Goal: Information Seeking & Learning: Learn about a topic

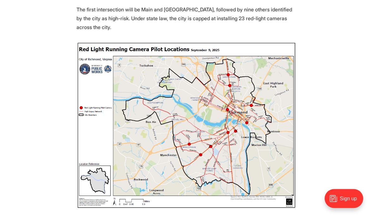
scroll to position [292, 0]
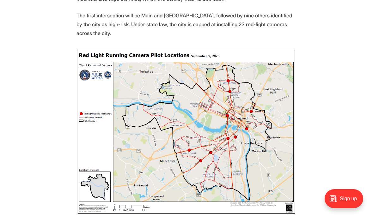
click at [251, 110] on img at bounding box center [186, 131] width 220 height 167
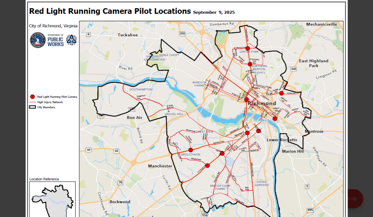
click at [368, 9] on button at bounding box center [366, 7] width 14 height 14
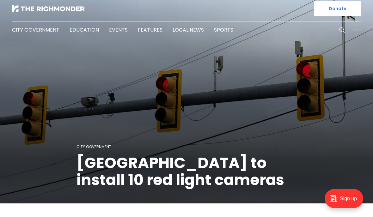
scroll to position [0, 0]
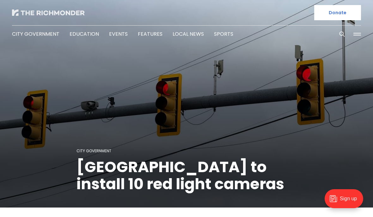
click at [66, 10] on img at bounding box center [48, 12] width 73 height 6
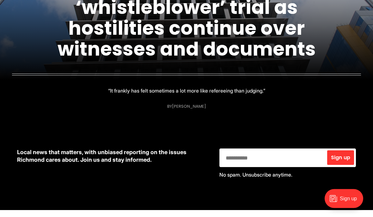
scroll to position [134, 0]
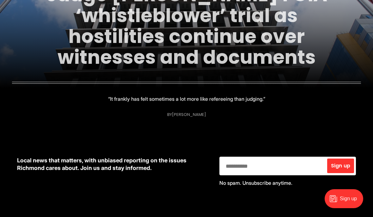
click at [228, 63] on link "Judge [PERSON_NAME] FOIA ‘whistleblower’ trial as hostilities continue over wit…" at bounding box center [186, 25] width 281 height 89
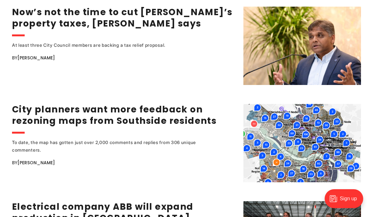
scroll to position [916, 0]
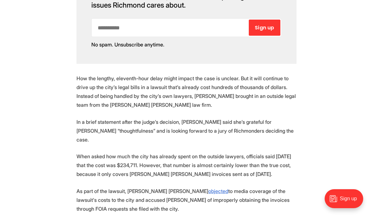
scroll to position [503, 0]
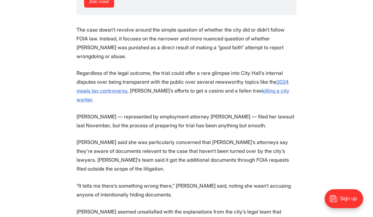
scroll to position [954, 0]
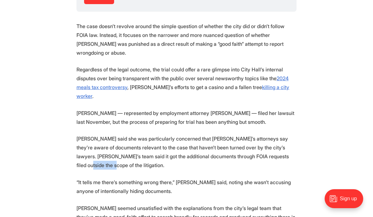
click at [332, 164] on section "Less than a week before the start of a high-profile court trial about City Hall…" at bounding box center [186, 135] width 373 height 1675
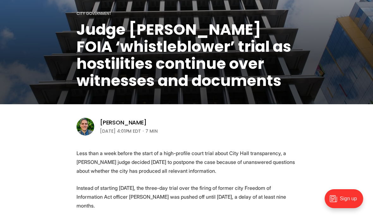
scroll to position [0, 0]
